Goal: Information Seeking & Learning: Learn about a topic

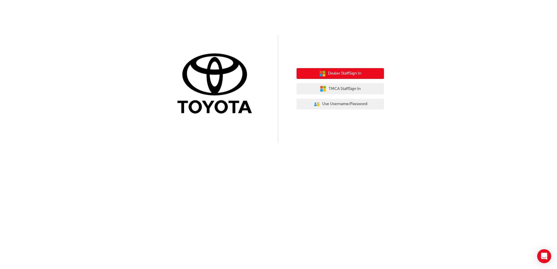
click at [346, 73] on span "Dealer Staff Sign In" at bounding box center [344, 73] width 33 height 7
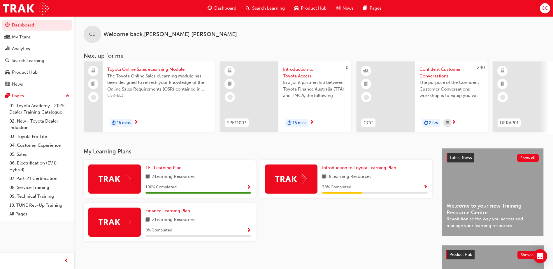
click at [37, 234] on div "Dashboard My Team Analytics Search Learning Product Hub News Pages Pages 01. To…" at bounding box center [37, 127] width 74 height 255
click at [274, 9] on span "Search Learning" at bounding box center [268, 8] width 33 height 7
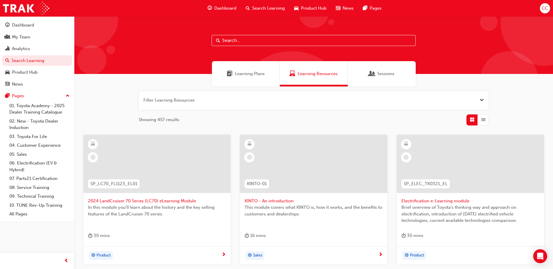
click at [237, 39] on input "text" at bounding box center [313, 40] width 204 height 11
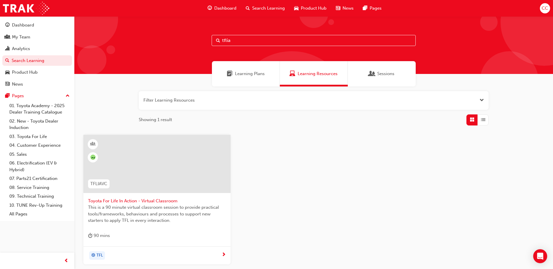
type input "tflia"
click at [147, 201] on span "Toyota For Life In Action - Virtual Classroom" at bounding box center [157, 201] width 138 height 7
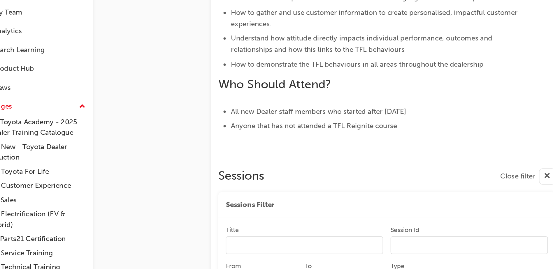
click at [358, 139] on span "cross-icon" at bounding box center [358, 139] width 4 height 7
